Goal: Task Accomplishment & Management: Manage account settings

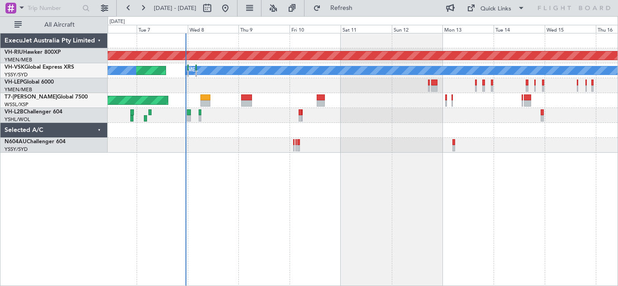
click at [314, 212] on div "Planned Maint [GEOGRAPHIC_DATA] ([GEOGRAPHIC_DATA]) Planned Maint Sydney ([PERS…" at bounding box center [363, 159] width 510 height 253
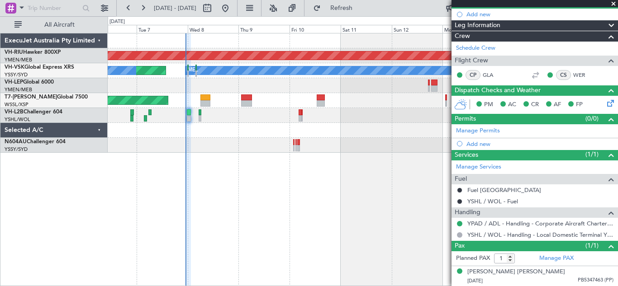
scroll to position [64, 0]
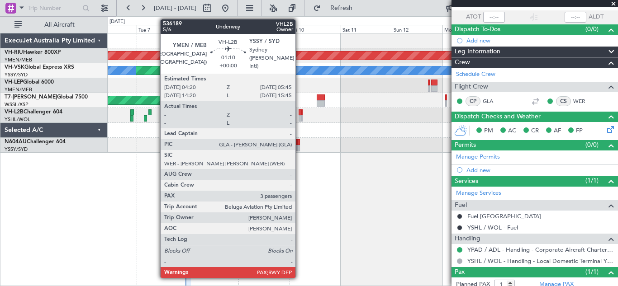
click at [300, 115] on div at bounding box center [300, 118] width 3 height 6
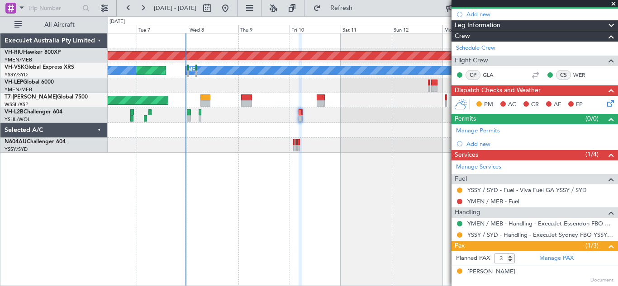
scroll to position [129, 0]
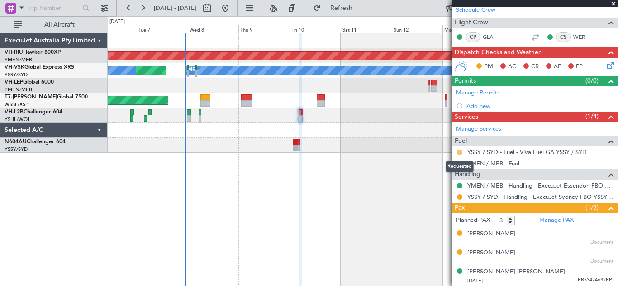
click at [461, 152] on button at bounding box center [459, 152] width 5 height 5
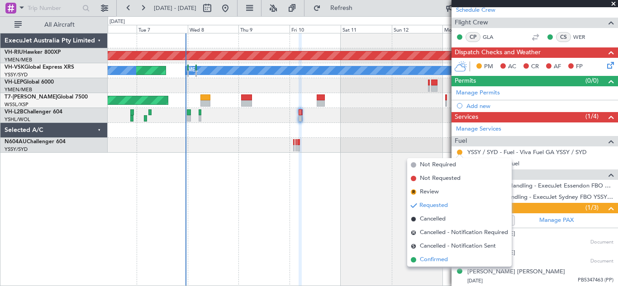
click at [437, 261] on span "Confirmed" at bounding box center [434, 260] width 28 height 9
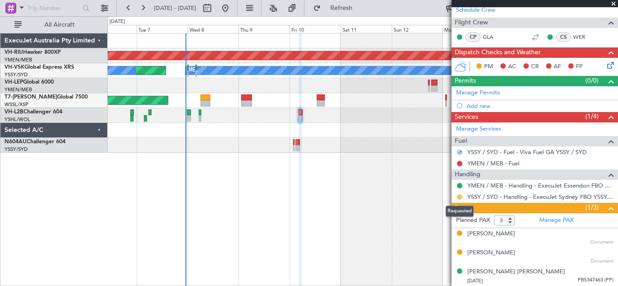
click at [460, 196] on button at bounding box center [459, 197] width 5 height 5
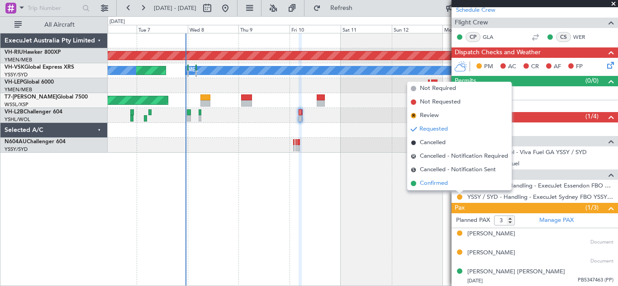
click at [434, 186] on span "Confirmed" at bounding box center [434, 183] width 28 height 9
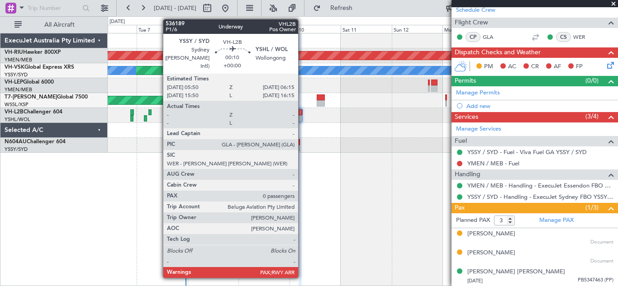
click at [302, 114] on div at bounding box center [302, 113] width 1 height 6
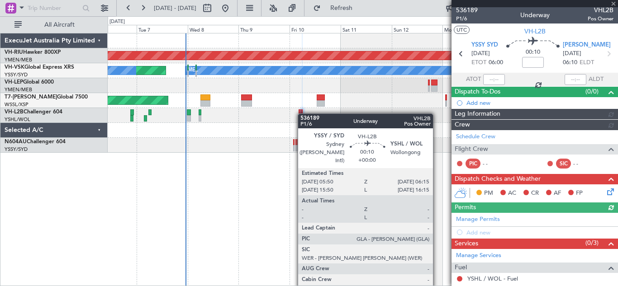
scroll to position [70, 0]
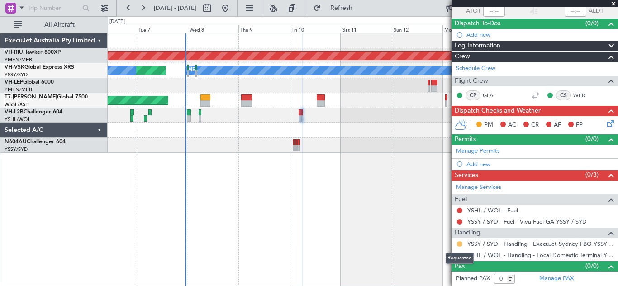
click at [459, 243] on button at bounding box center [459, 244] width 5 height 5
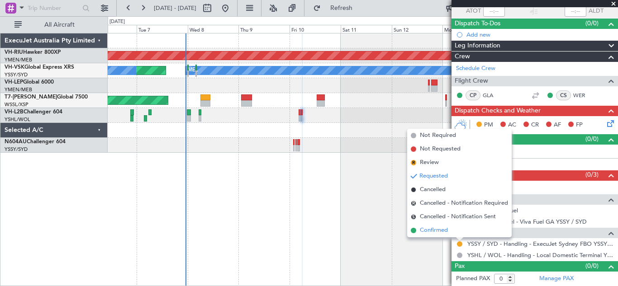
click at [427, 231] on span "Confirmed" at bounding box center [434, 230] width 28 height 9
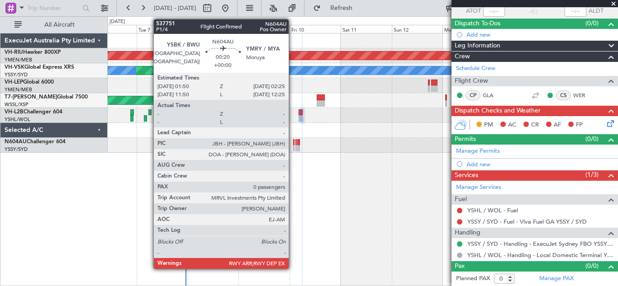
click at [293, 146] on div at bounding box center [293, 148] width 1 height 6
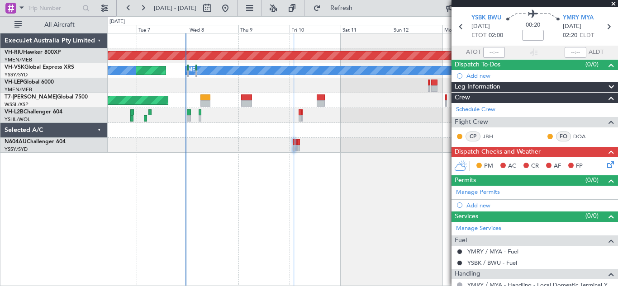
scroll to position [0, 0]
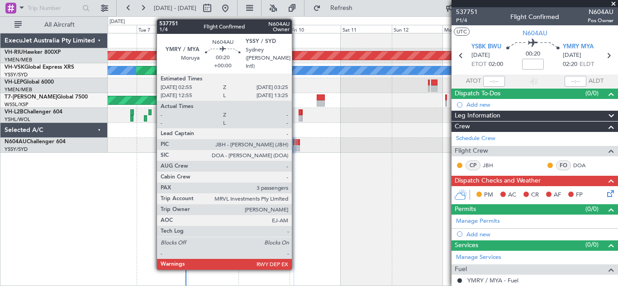
click at [296, 143] on div at bounding box center [295, 142] width 1 height 6
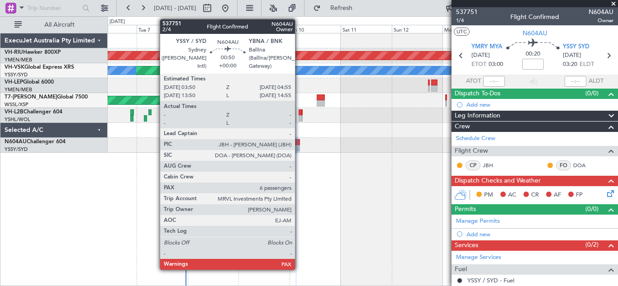
click at [299, 144] on div at bounding box center [298, 142] width 3 height 6
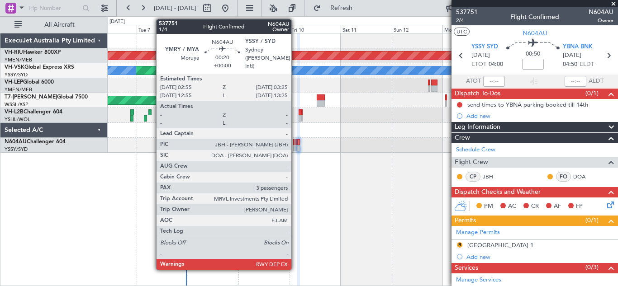
click at [295, 145] on div at bounding box center [295, 142] width 1 height 6
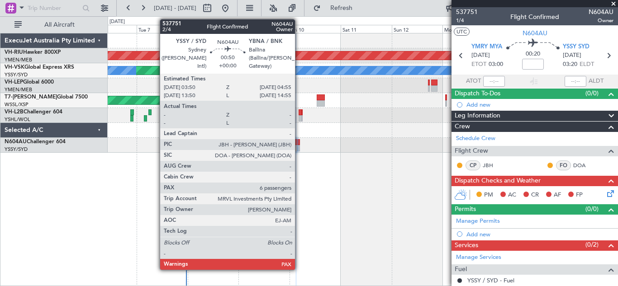
click at [299, 144] on div at bounding box center [298, 142] width 3 height 6
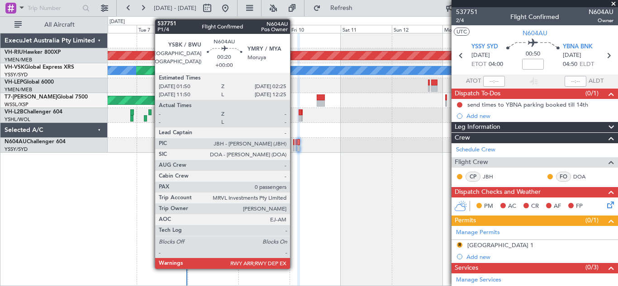
click at [294, 145] on div at bounding box center [293, 142] width 1 height 6
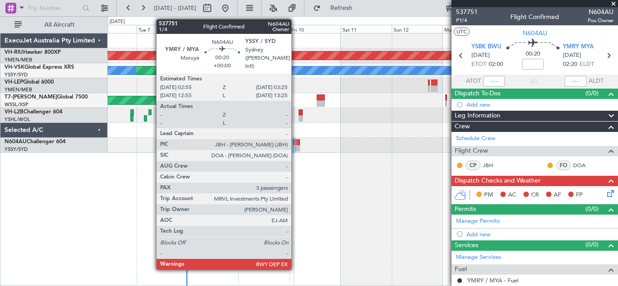
click at [295, 144] on div at bounding box center [295, 142] width 1 height 6
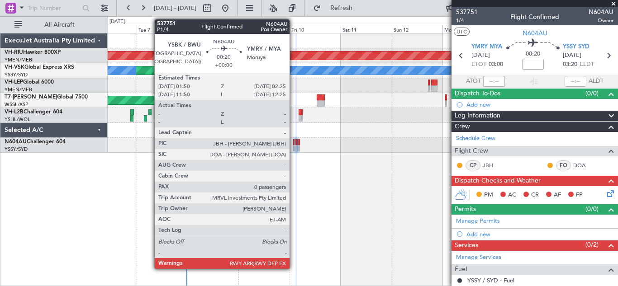
click at [294, 143] on div at bounding box center [293, 142] width 1 height 6
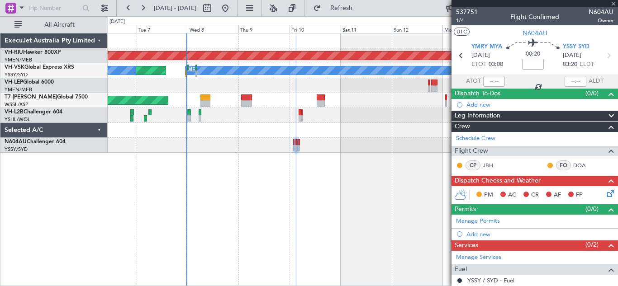
type input "0"
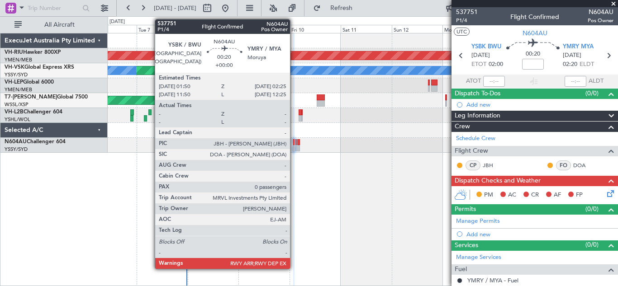
click at [294, 145] on div at bounding box center [293, 148] width 1 height 6
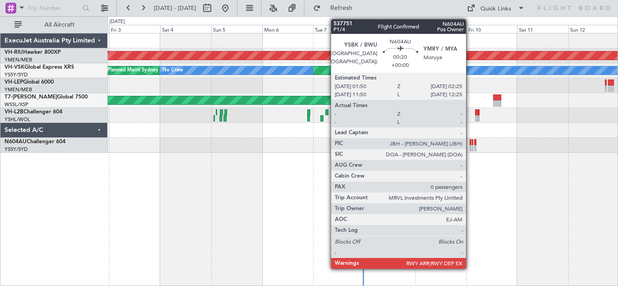
click at [470, 144] on div at bounding box center [470, 142] width 1 height 6
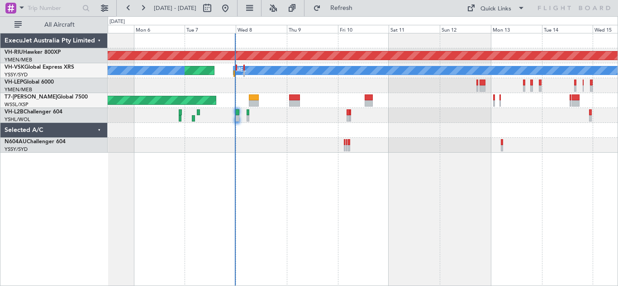
click at [324, 189] on div "Planned Maint [GEOGRAPHIC_DATA] ([GEOGRAPHIC_DATA]) Planned Maint Sydney ([PERS…" at bounding box center [363, 159] width 510 height 253
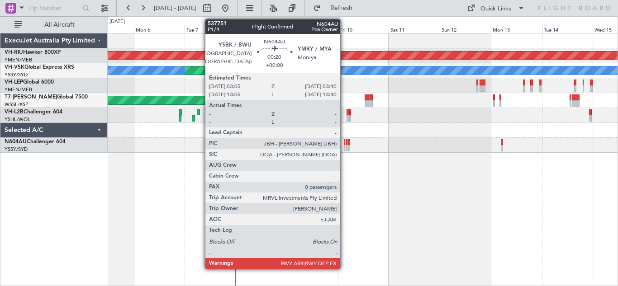
click at [344, 146] on div at bounding box center [344, 148] width 1 height 6
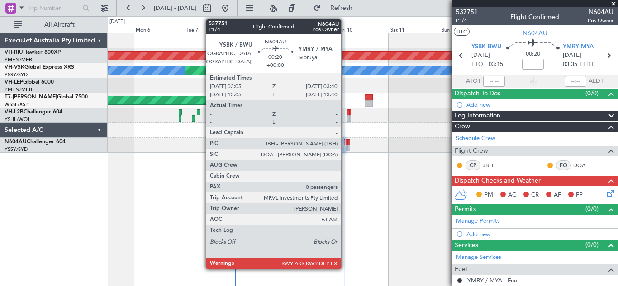
click at [345, 143] on div at bounding box center [344, 142] width 1 height 6
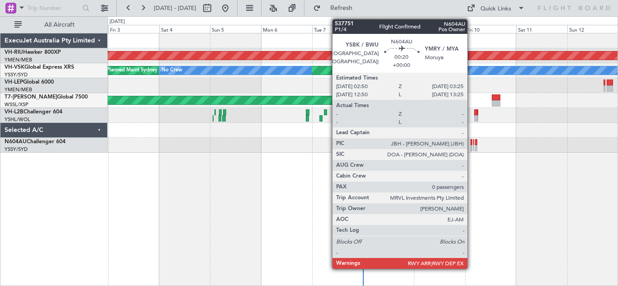
click at [472, 146] on div at bounding box center [471, 148] width 1 height 6
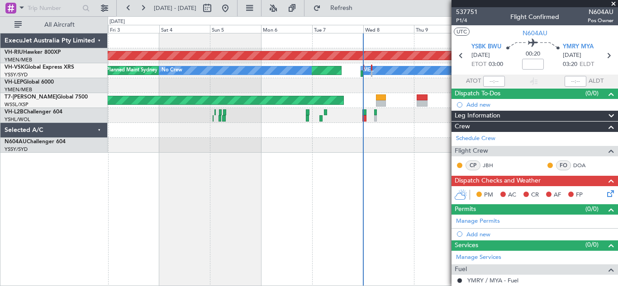
click at [613, 4] on span at bounding box center [613, 4] width 9 height 8
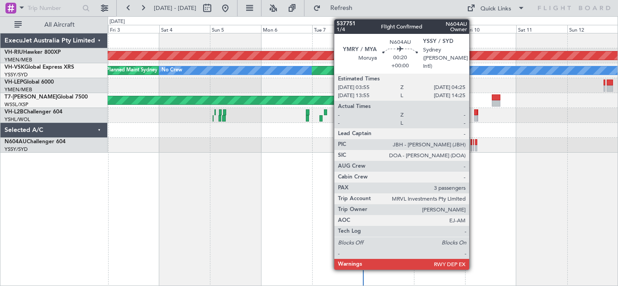
click at [473, 145] on div at bounding box center [473, 148] width 1 height 6
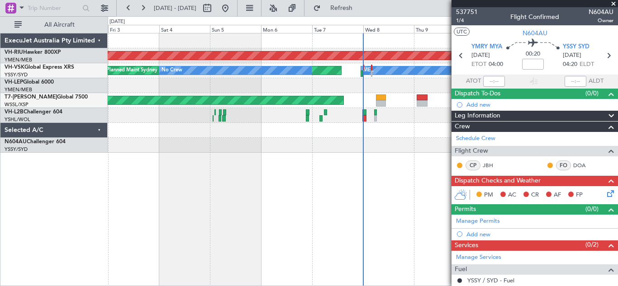
click at [614, 3] on span at bounding box center [613, 4] width 9 height 8
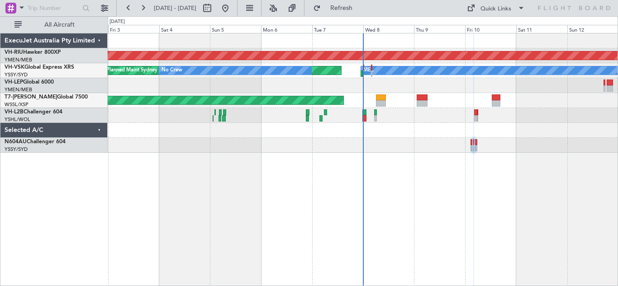
type input "0"
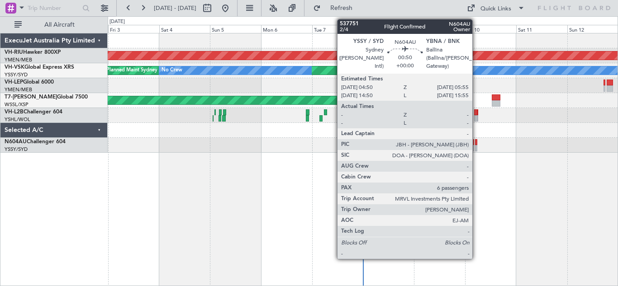
click at [476, 143] on div at bounding box center [476, 142] width 3 height 6
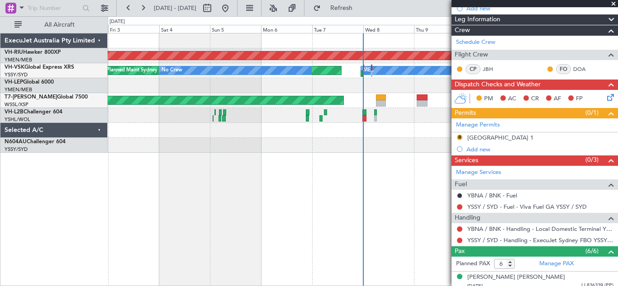
scroll to position [106, 0]
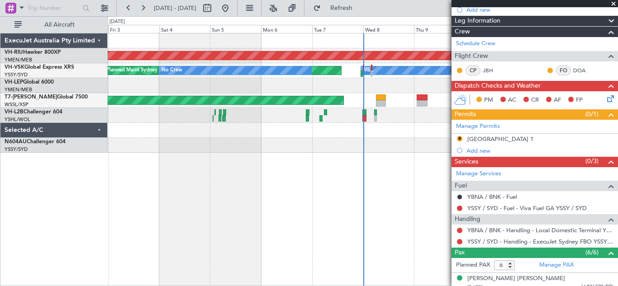
click at [614, 2] on span at bounding box center [613, 4] width 9 height 8
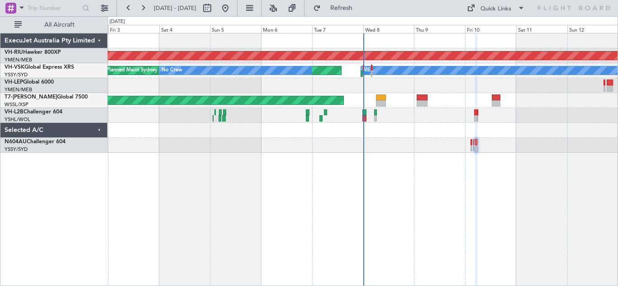
type input "0"
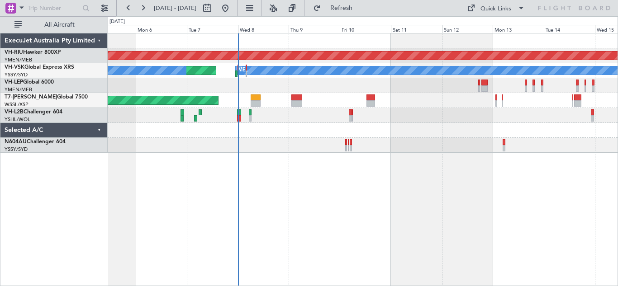
click at [429, 186] on div "Planned Maint [GEOGRAPHIC_DATA] ([GEOGRAPHIC_DATA]) Planned Maint Sydney ([PERS…" at bounding box center [363, 159] width 510 height 253
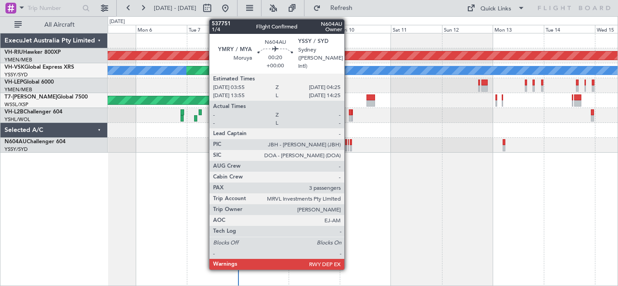
click at [348, 142] on div at bounding box center [348, 142] width 1 height 6
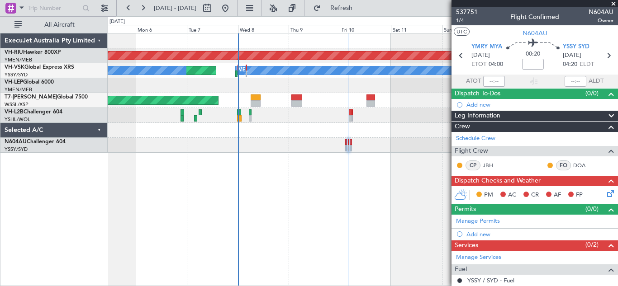
click at [614, 4] on span at bounding box center [613, 4] width 9 height 8
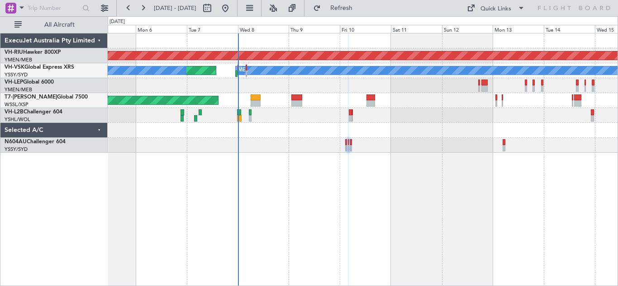
type input "0"
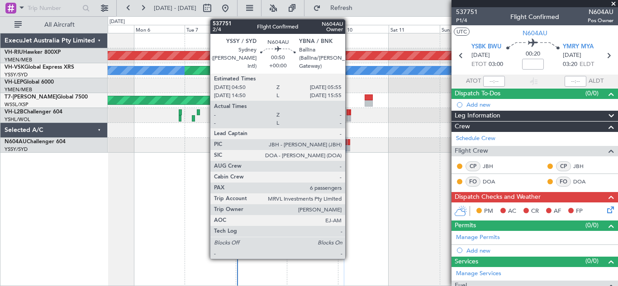
click at [349, 145] on div at bounding box center [349, 148] width 3 height 6
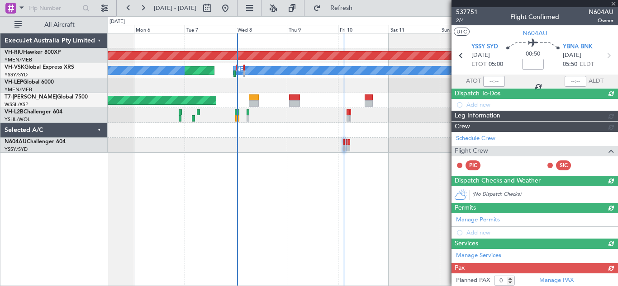
type input "6"
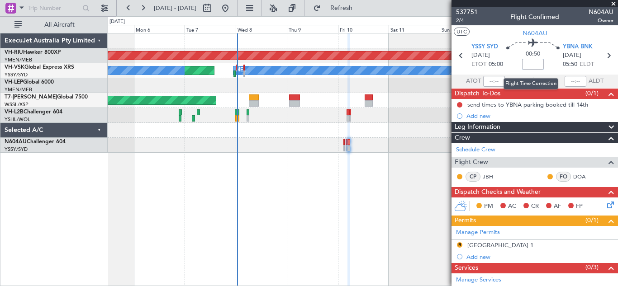
click at [531, 63] on input at bounding box center [533, 64] width 22 height 11
click at [535, 62] on input "+00:00" at bounding box center [533, 64] width 22 height 11
click at [537, 63] on input "+00:20" at bounding box center [533, 64] width 22 height 11
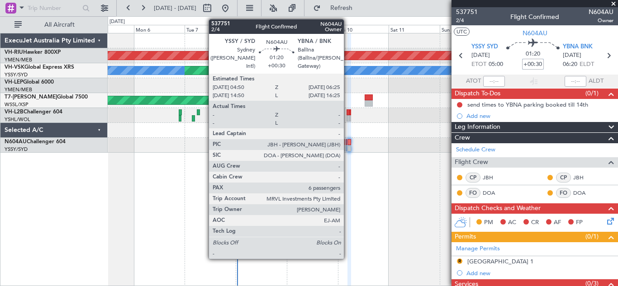
click at [348, 145] on div at bounding box center [350, 142] width 4 height 6
type input "+00:30"
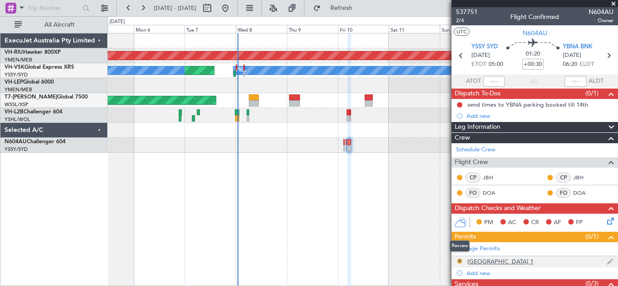
click at [461, 262] on button "R" at bounding box center [459, 261] width 5 height 5
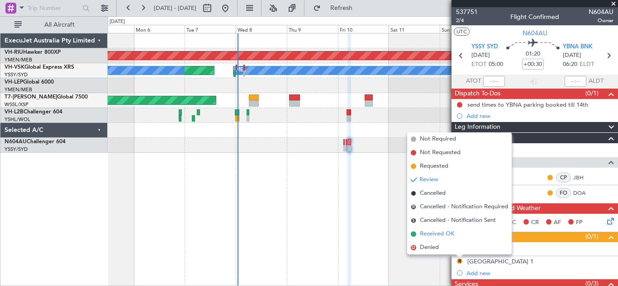
click at [438, 234] on span "Received OK" at bounding box center [437, 234] width 34 height 9
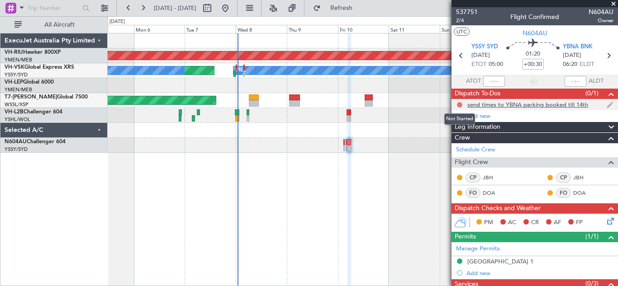
click at [460, 104] on button at bounding box center [459, 104] width 5 height 5
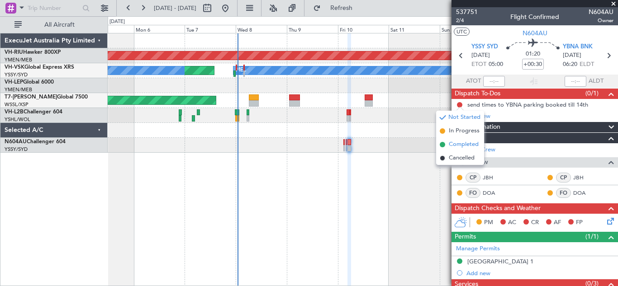
click at [462, 144] on span "Completed" at bounding box center [464, 144] width 30 height 9
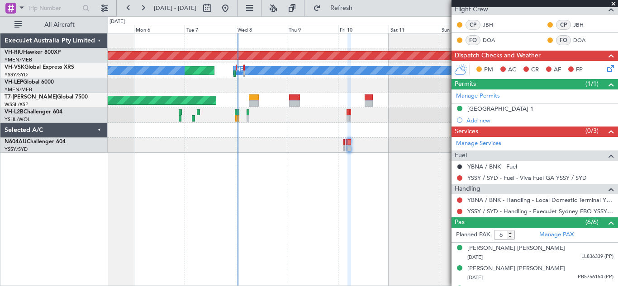
scroll to position [158, 0]
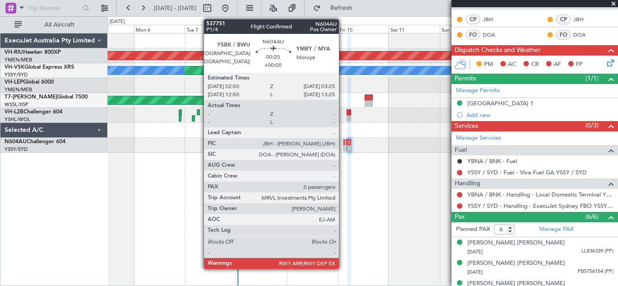
click at [343, 145] on div at bounding box center [343, 142] width 1 height 6
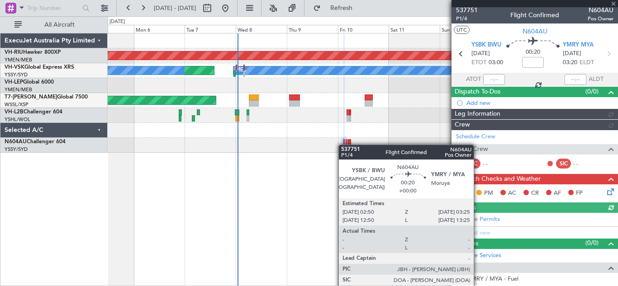
scroll to position [70, 0]
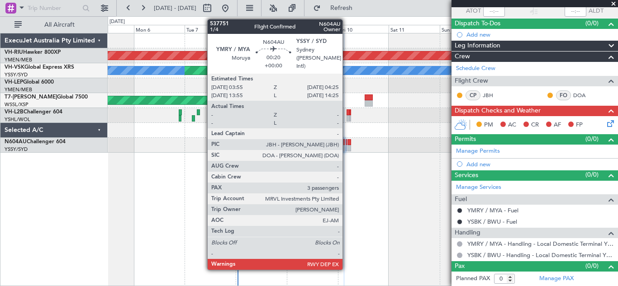
click at [347, 143] on div at bounding box center [346, 142] width 1 height 6
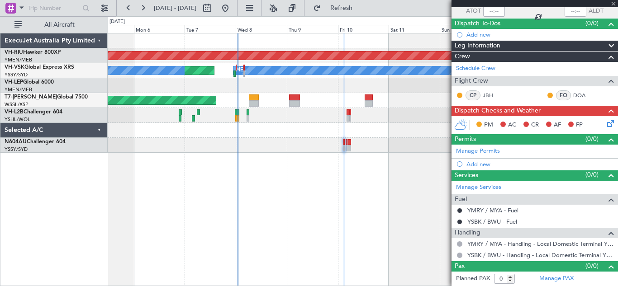
type input "3"
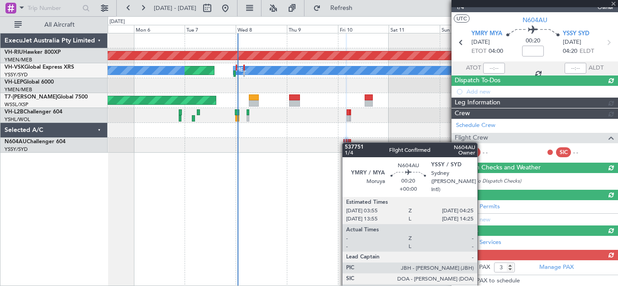
scroll to position [131, 0]
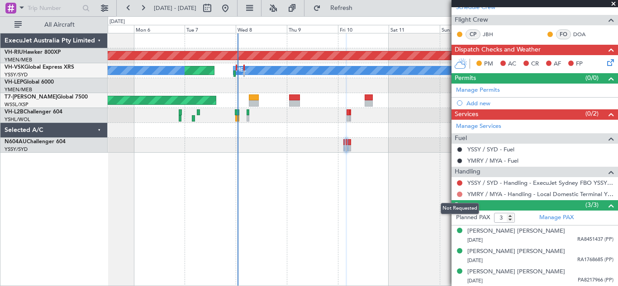
click at [459, 194] on button at bounding box center [459, 194] width 5 height 5
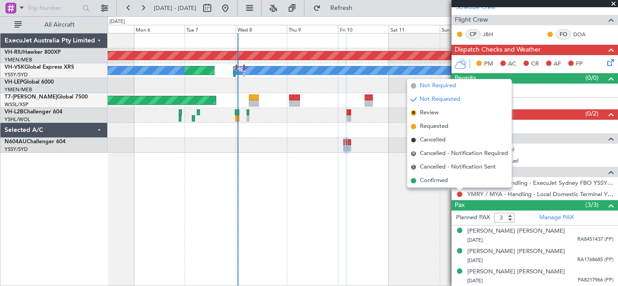
click at [433, 85] on span "Not Required" at bounding box center [438, 85] width 36 height 9
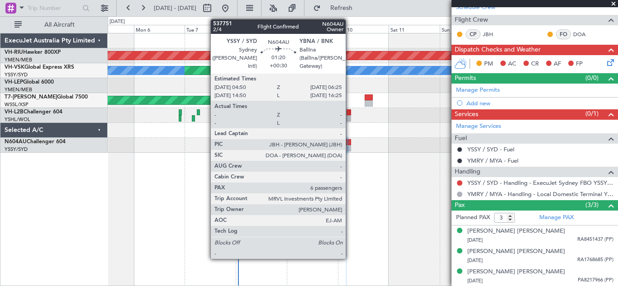
click at [350, 144] on div at bounding box center [350, 142] width 4 height 6
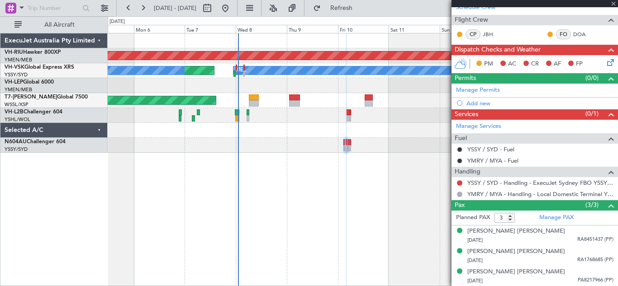
type input "+00:30"
type input "6"
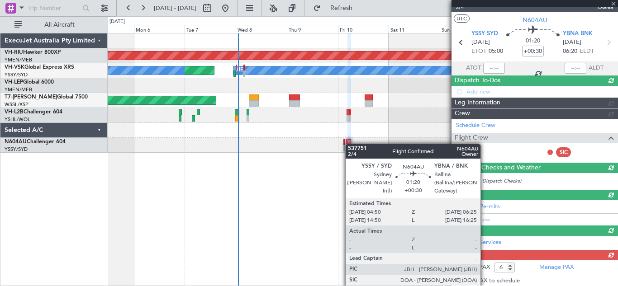
scroll to position [143, 0]
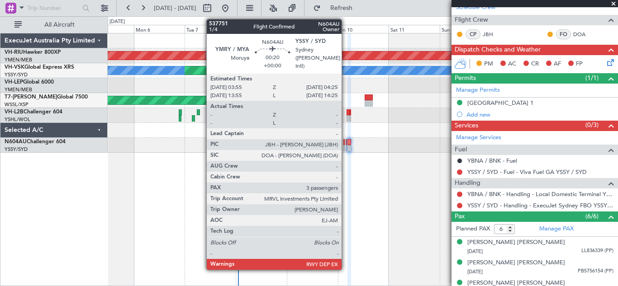
click at [346, 143] on div at bounding box center [346, 142] width 1 height 6
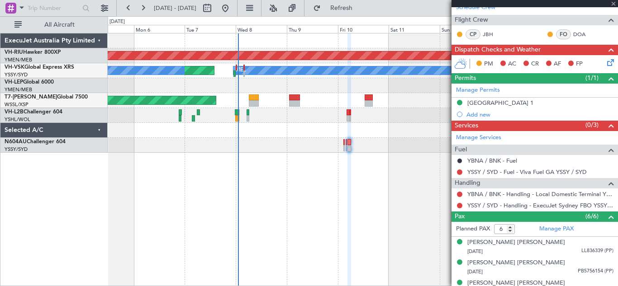
type input "3"
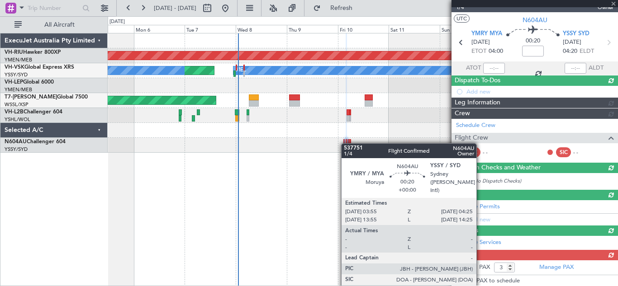
scroll to position [131, 0]
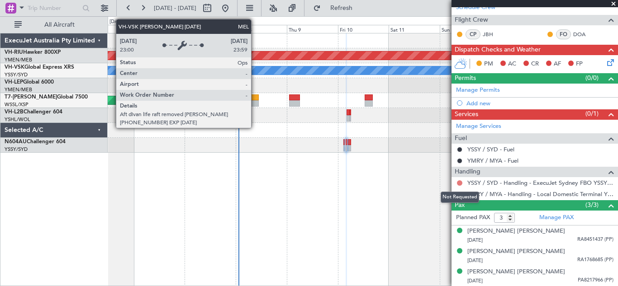
click at [460, 182] on button at bounding box center [459, 183] width 5 height 5
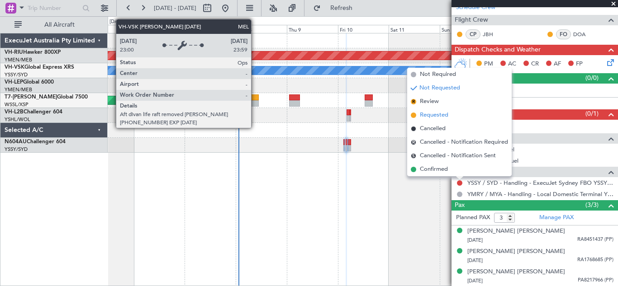
click at [428, 119] on span "Requested" at bounding box center [434, 115] width 29 height 9
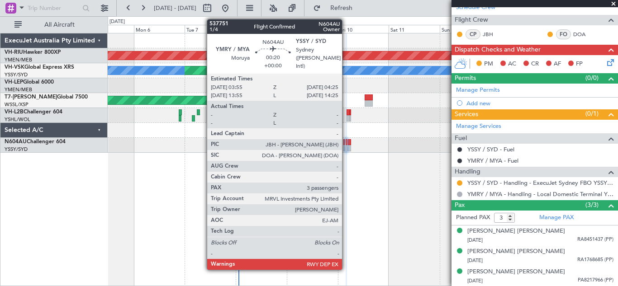
click at [346, 144] on div at bounding box center [346, 142] width 1 height 6
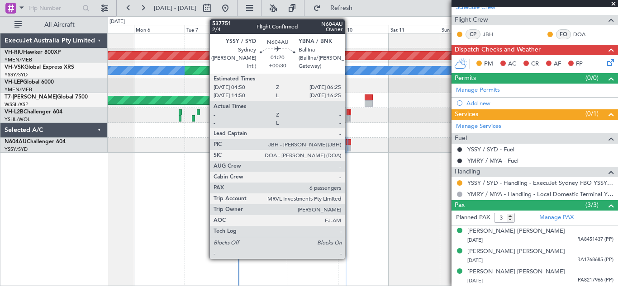
click at [349, 143] on div at bounding box center [350, 142] width 4 height 6
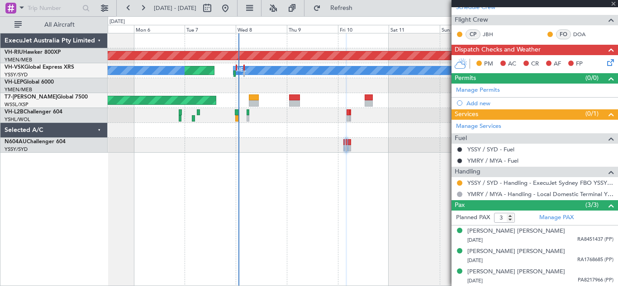
type input "+00:30"
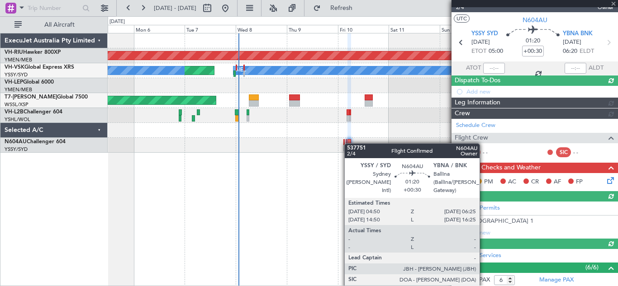
scroll to position [143, 0]
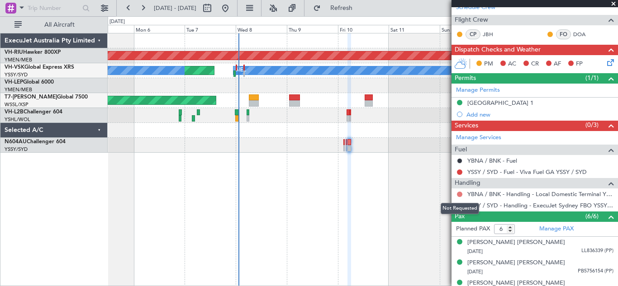
click at [461, 194] on button at bounding box center [459, 194] width 5 height 5
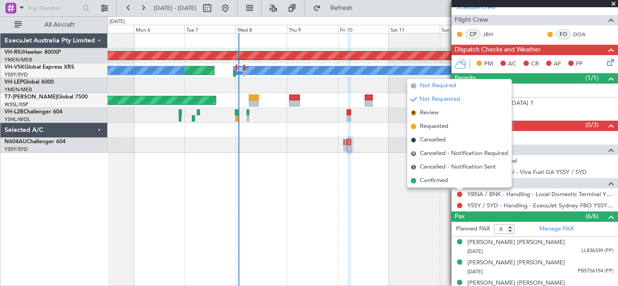
click at [434, 82] on span "Not Required" at bounding box center [438, 85] width 36 height 9
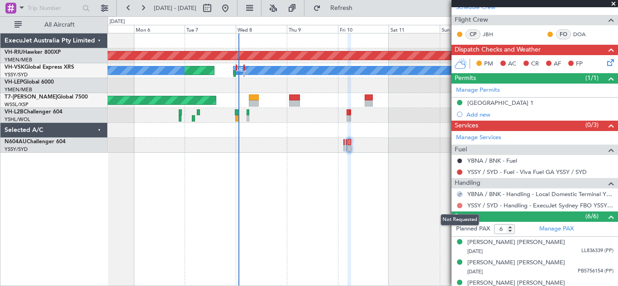
click at [458, 205] on button at bounding box center [459, 205] width 5 height 5
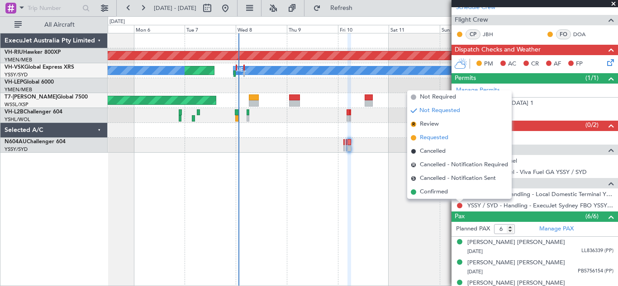
click at [424, 134] on span "Requested" at bounding box center [434, 137] width 29 height 9
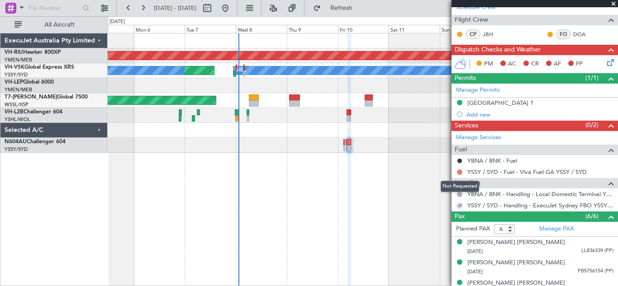
click at [459, 172] on button at bounding box center [459, 172] width 5 height 5
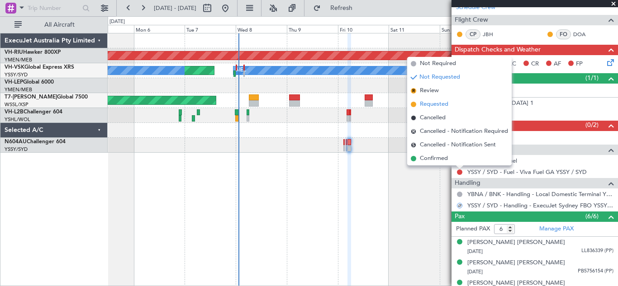
click at [436, 105] on span "Requested" at bounding box center [434, 104] width 29 height 9
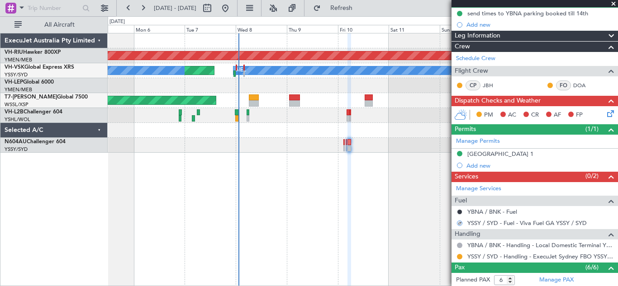
scroll to position [163, 0]
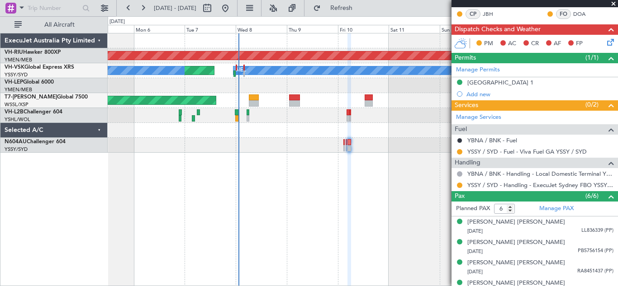
click at [614, 3] on span at bounding box center [613, 4] width 9 height 8
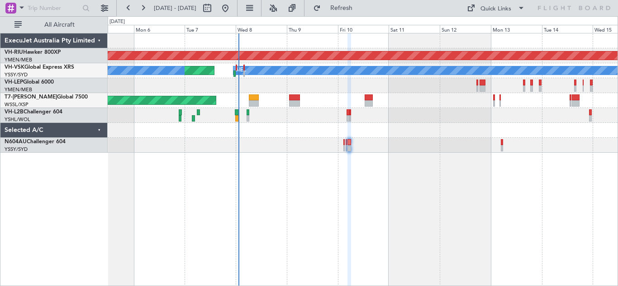
type input "0"
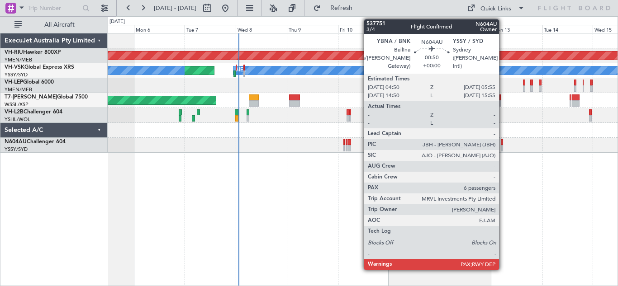
click at [503, 146] on div at bounding box center [502, 148] width 3 height 6
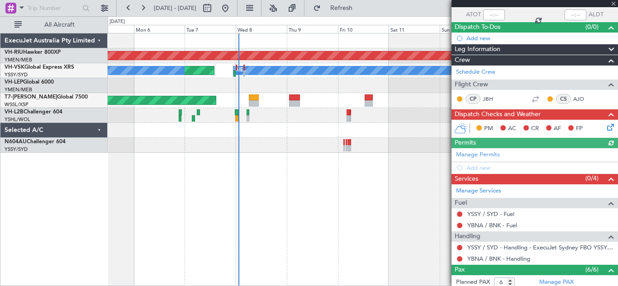
scroll to position [135, 0]
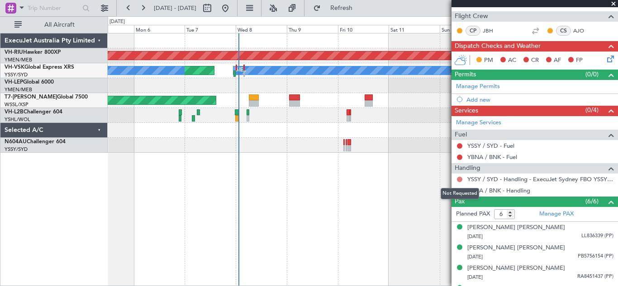
click at [458, 180] on button at bounding box center [459, 179] width 5 height 5
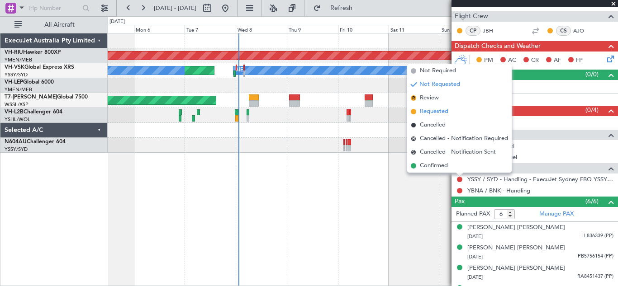
click at [424, 112] on span "Requested" at bounding box center [434, 111] width 29 height 9
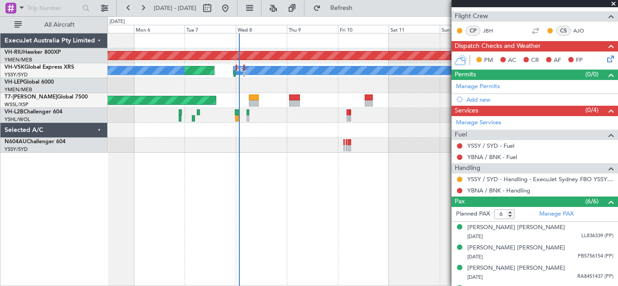
click at [614, 2] on span at bounding box center [613, 4] width 9 height 8
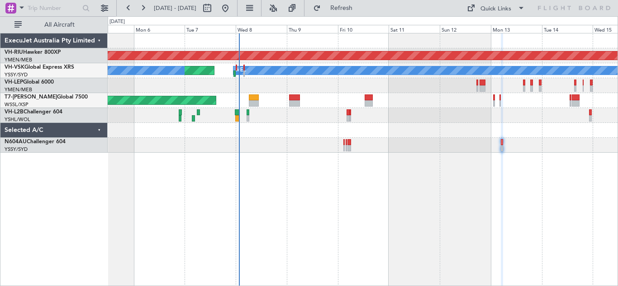
type input "0"
click at [141, 8] on button at bounding box center [143, 8] width 14 height 14
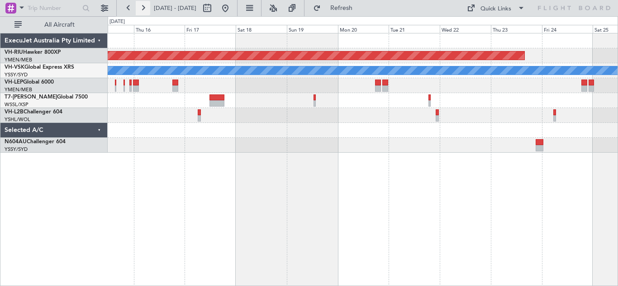
click at [141, 8] on button at bounding box center [143, 8] width 14 height 14
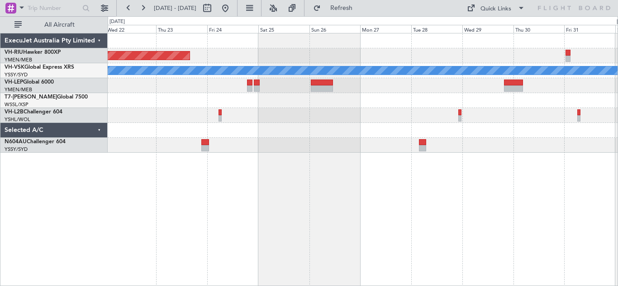
click at [374, 108] on div "Planned Maint Melbourne (Essendon) MEL Planned Maint Sydney (Kingsford Smith In…" at bounding box center [363, 92] width 510 height 119
click at [145, 6] on button at bounding box center [143, 8] width 14 height 14
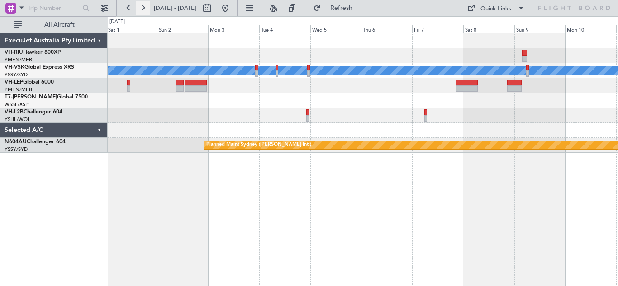
click at [143, 7] on button at bounding box center [143, 8] width 14 height 14
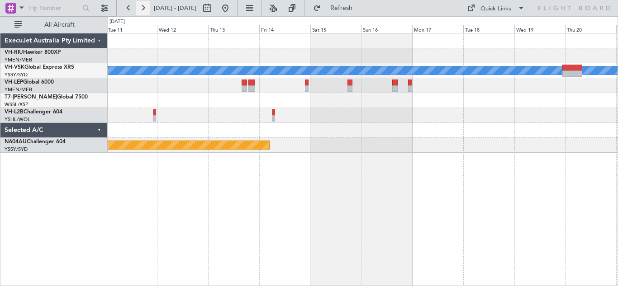
click at [143, 8] on button at bounding box center [143, 8] width 14 height 14
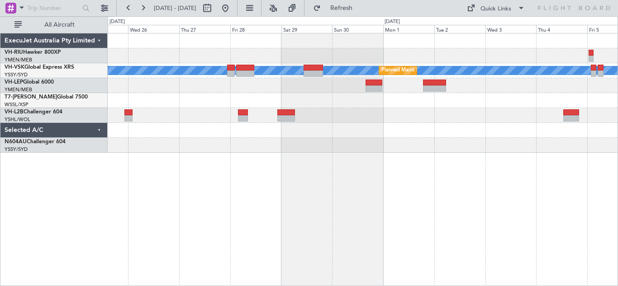
click at [187, 65] on div "MEL Planned Maint Sydney (Kingsford Smith Intl)" at bounding box center [363, 92] width 510 height 119
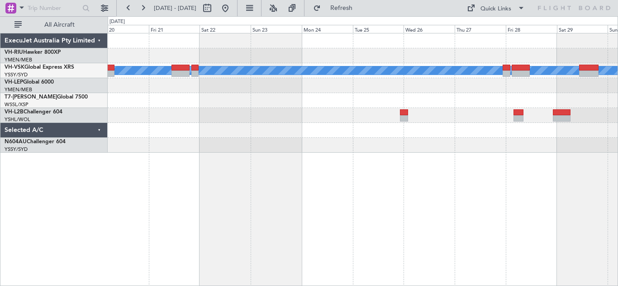
click at [451, 34] on div "MEL Planned Maint Sydney (Kingsford Smith Intl)" at bounding box center [363, 92] width 510 height 119
